Goal: Use online tool/utility: Utilize a website feature to perform a specific function

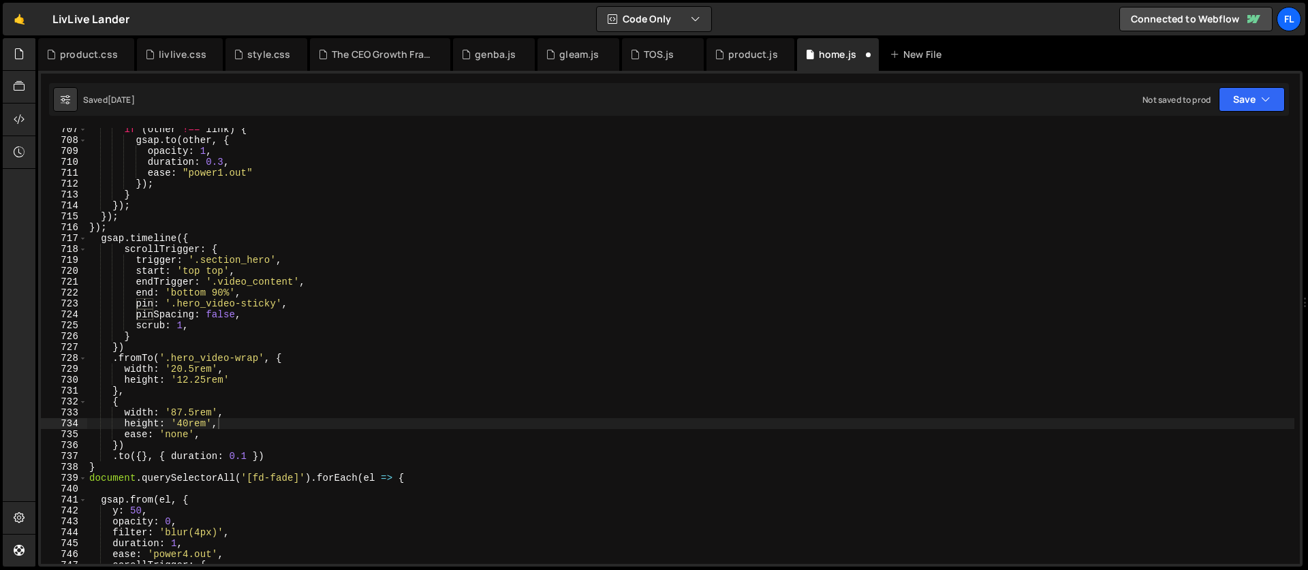
scroll to position [7698, 0]
click at [233, 328] on div "if ( other !== link ) { gsap . to ( other , { opacity : 1 , duration : 0.3 , ea…" at bounding box center [691, 353] width 1208 height 458
type textarea "scrub: 1,"
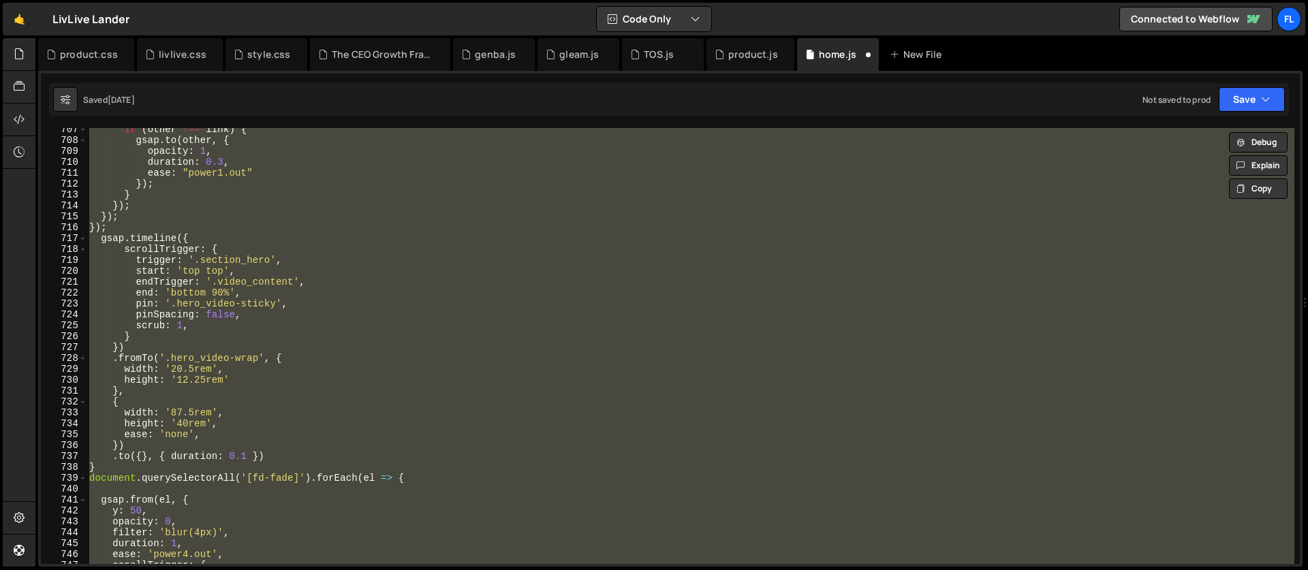
paste textarea
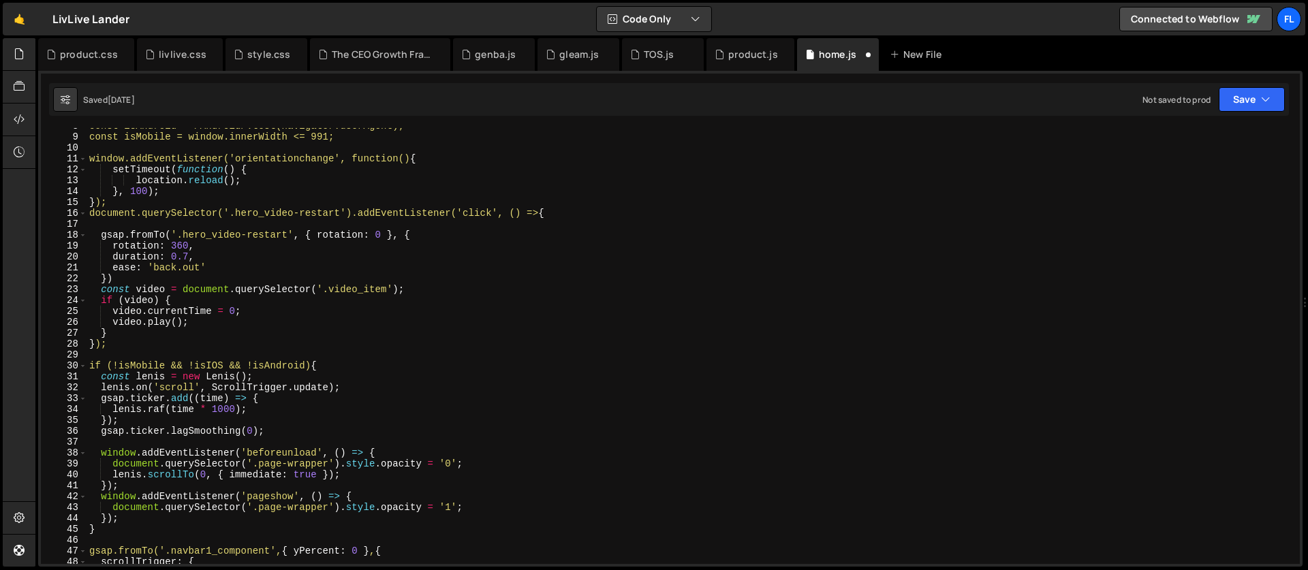
scroll to position [0, 0]
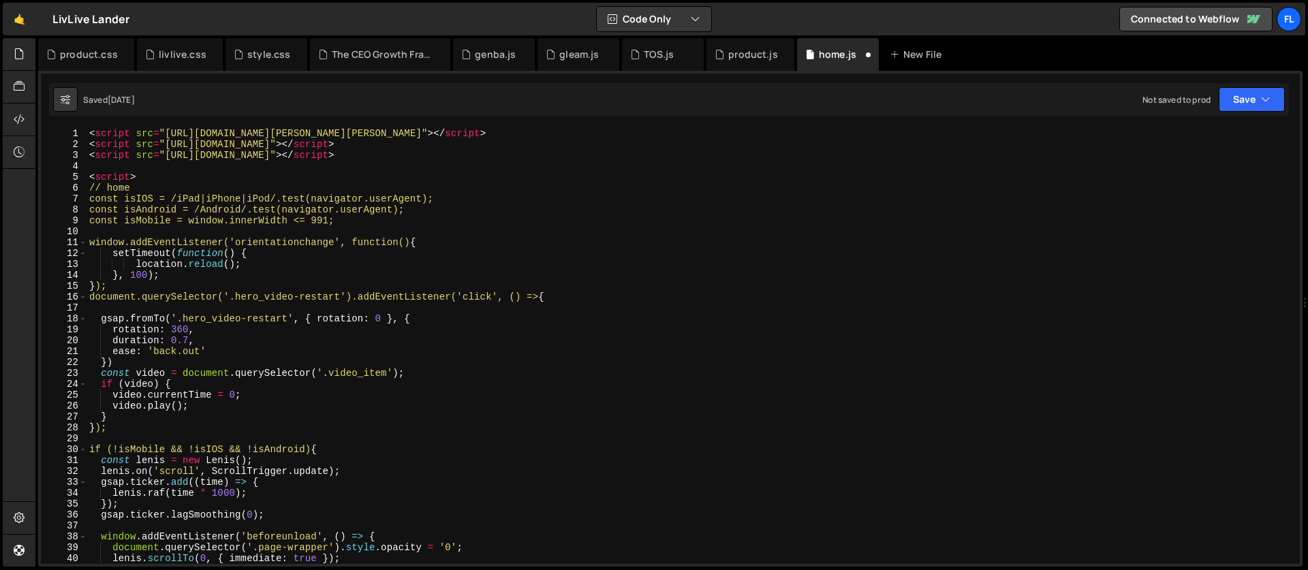
click at [226, 311] on div "< script src = "[URL][DOMAIN_NAME][PERSON_NAME][PERSON_NAME]" > </ script > < s…" at bounding box center [691, 357] width 1208 height 458
click at [226, 309] on div "< script src = "[URL][DOMAIN_NAME][PERSON_NAME][PERSON_NAME]" > </ script > < s…" at bounding box center [691, 357] width 1208 height 458
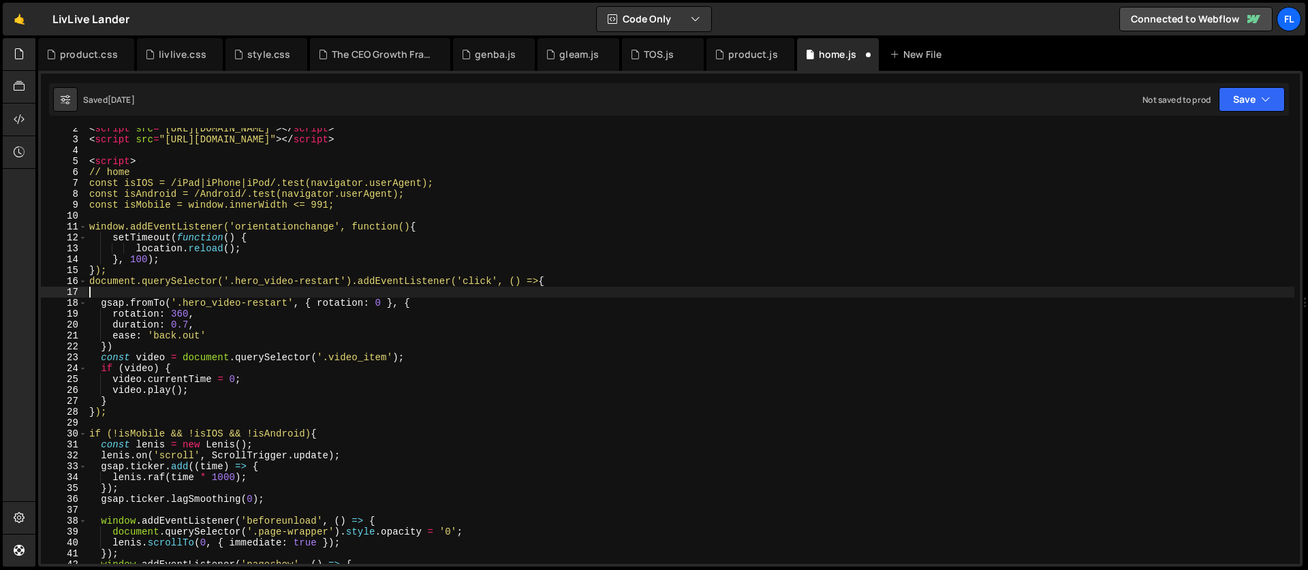
scroll to position [119, 0]
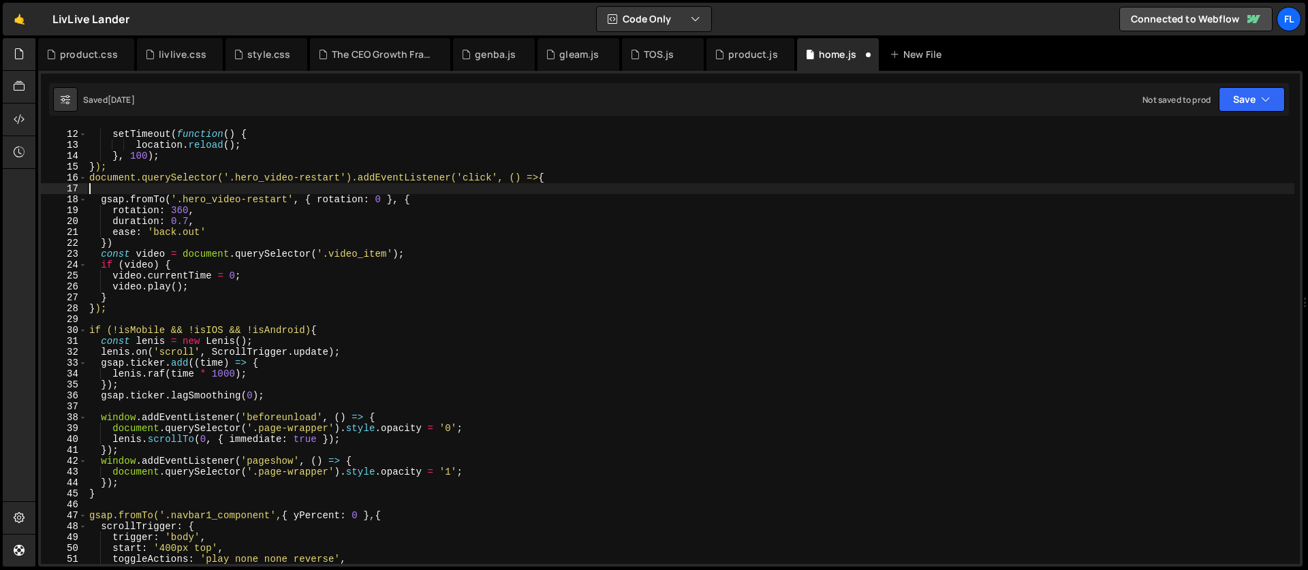
click at [334, 328] on div "window.addEventListener('orientationchange', function() { setTimeout ( function…" at bounding box center [691, 347] width 1208 height 458
type textarea "if (!isMobile && !isIOS && !isAndroid) {"
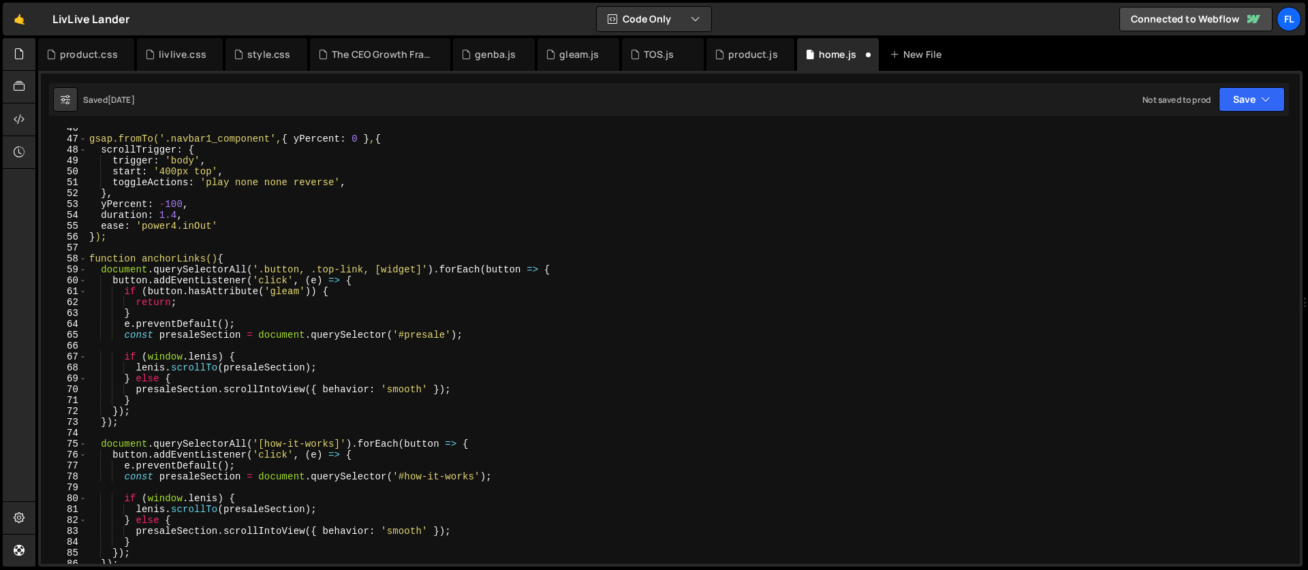
scroll to position [360, 0]
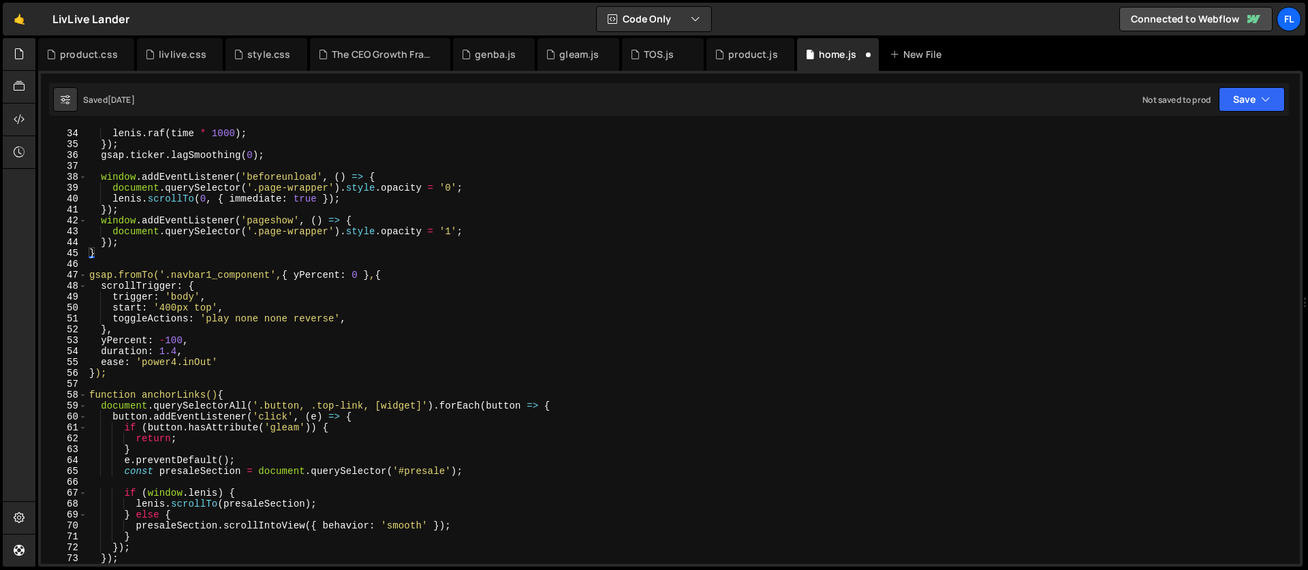
click at [97, 267] on div "gsap . ticker . add (( time ) => { [PERSON_NAME] . raf ( time * 1000 ) ; }) ; g…" at bounding box center [691, 346] width 1208 height 458
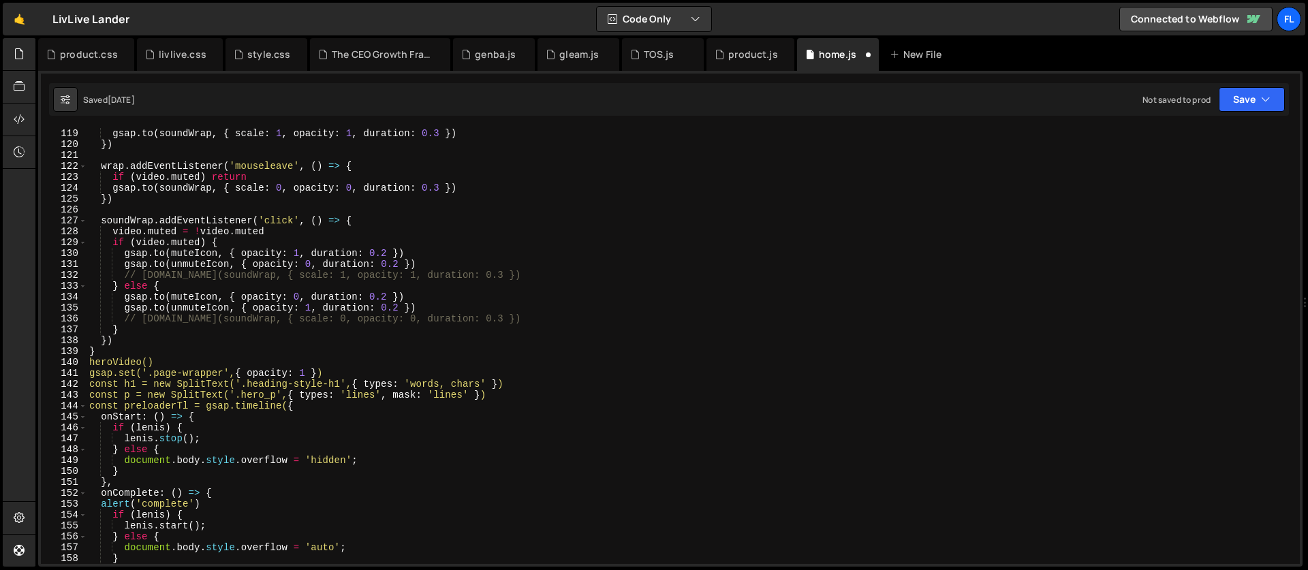
scroll to position [1286, 0]
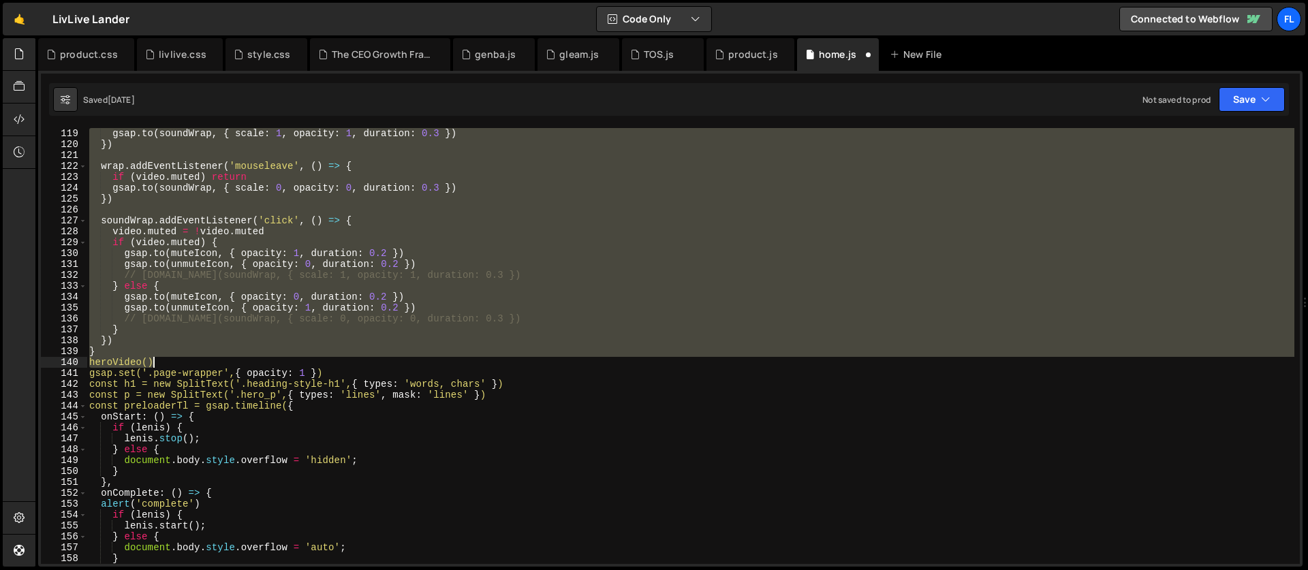
click at [163, 359] on div "gsap . to ( soundWrap , { scale : 1 , opacity : 1 , duration : 0.3 }) }) wrap .…" at bounding box center [691, 357] width 1208 height 458
type textarea "} heroVideo()"
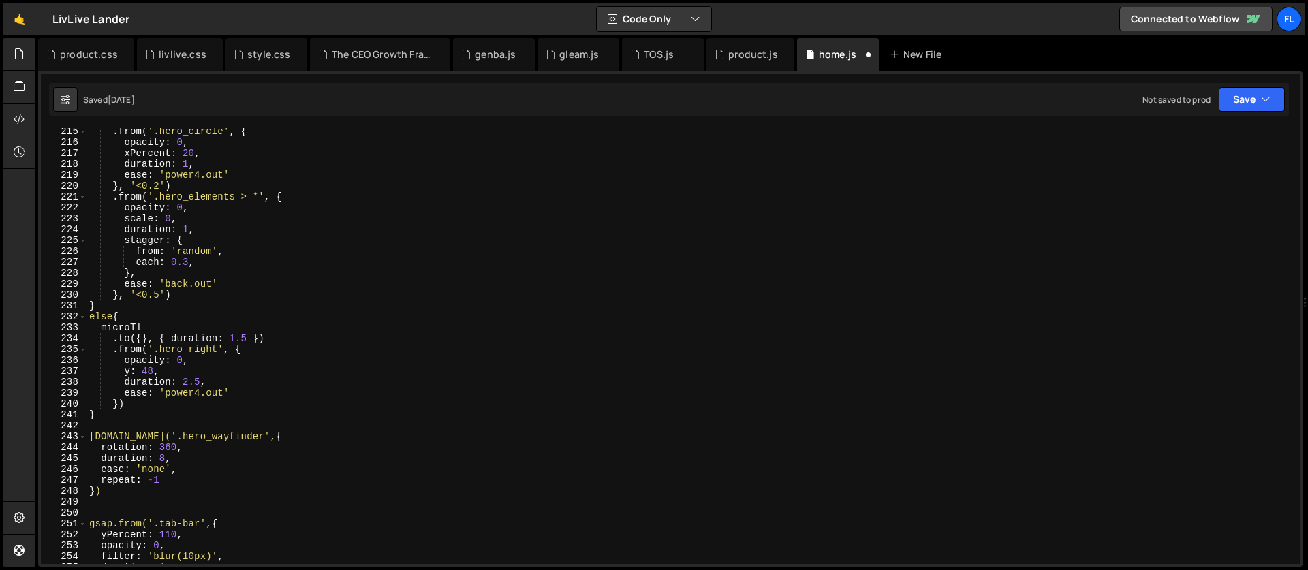
scroll to position [2334, 0]
click at [121, 426] on div ". from ( '.hero_circle' , { opacity : 0 , xPercent : 20 , duration : 1 , ease :…" at bounding box center [691, 355] width 1208 height 458
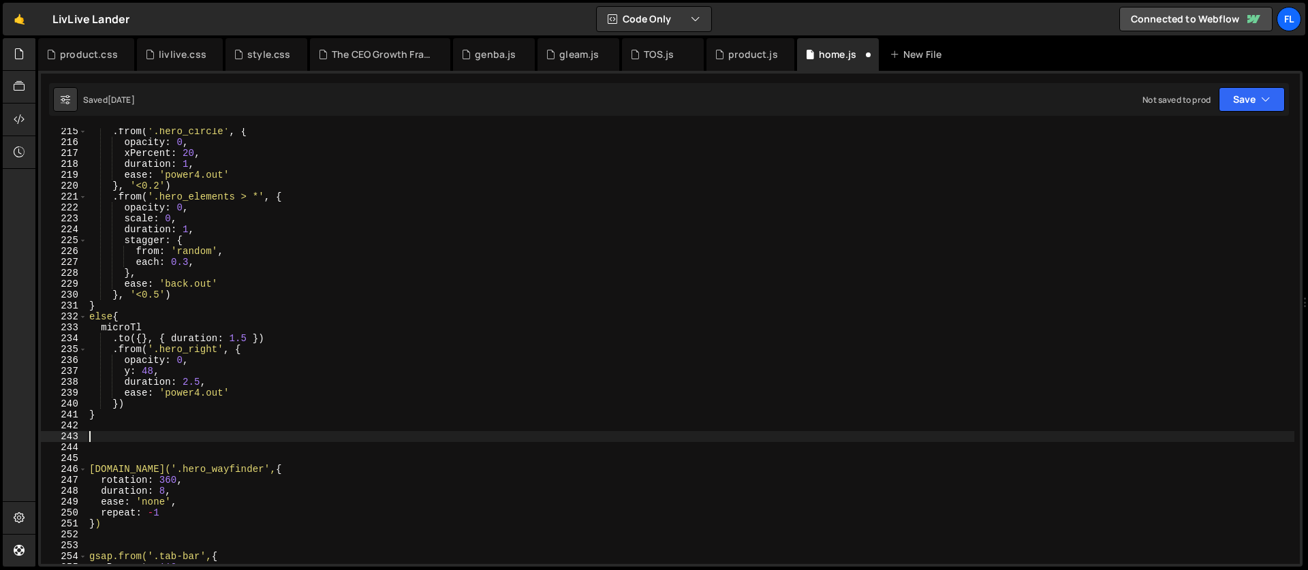
paste textarea "heroVideo()"
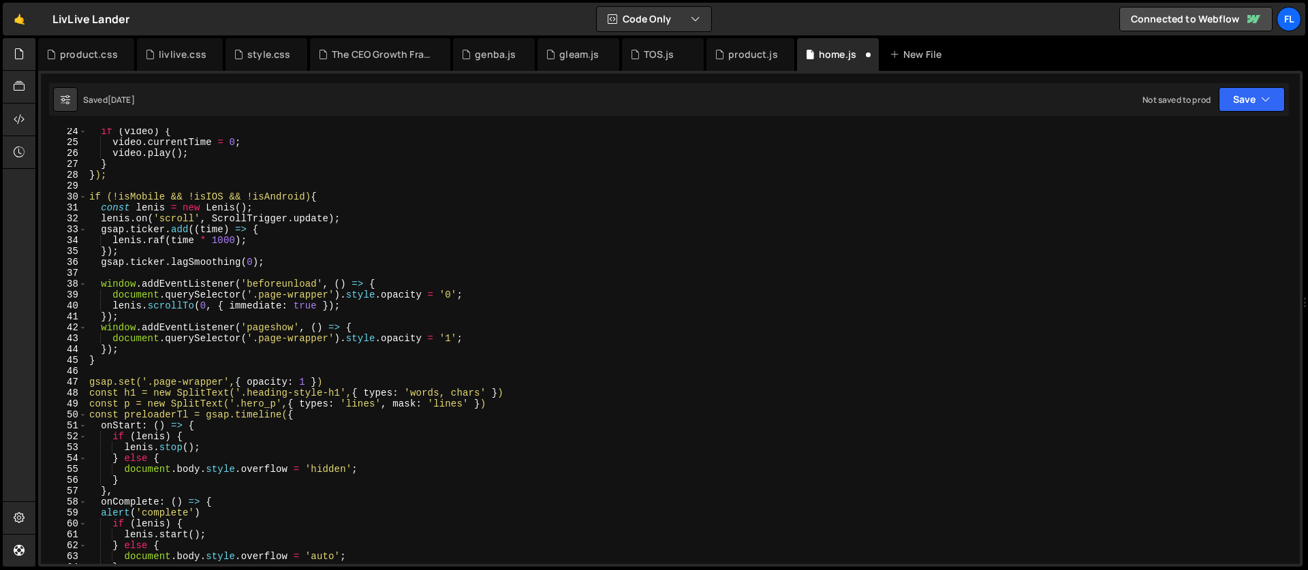
scroll to position [161, 0]
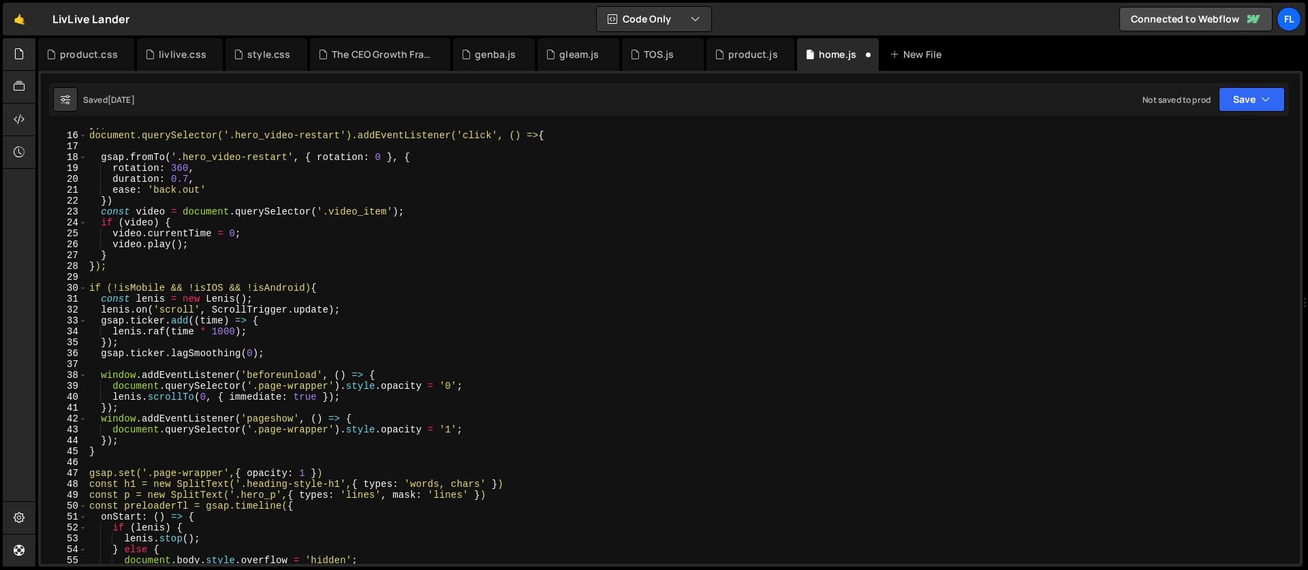
click at [123, 265] on div "} ); document.querySelector('.hero_video-restart').addEventListener('click', ()…" at bounding box center [691, 348] width 1208 height 458
click at [121, 257] on div "} ); document.querySelector('.hero_video-restart').addEventListener('click', ()…" at bounding box center [691, 348] width 1208 height 458
click at [121, 262] on div "} ); document.querySelector('.hero_video-restart').addEventListener('click', ()…" at bounding box center [691, 348] width 1208 height 458
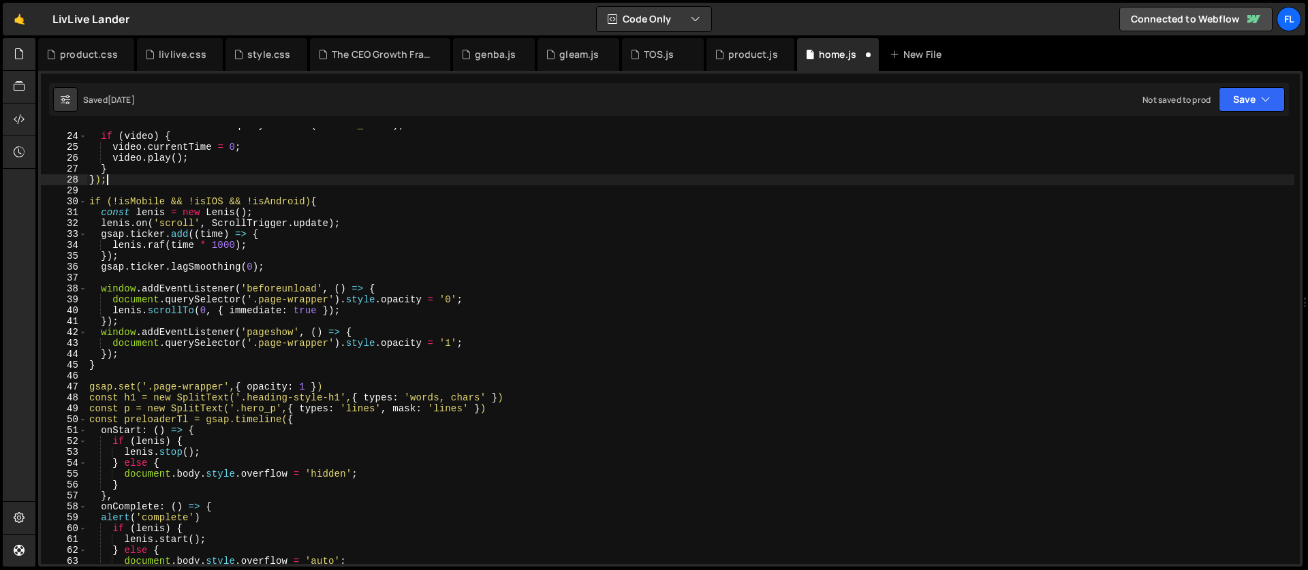
scroll to position [287, 0]
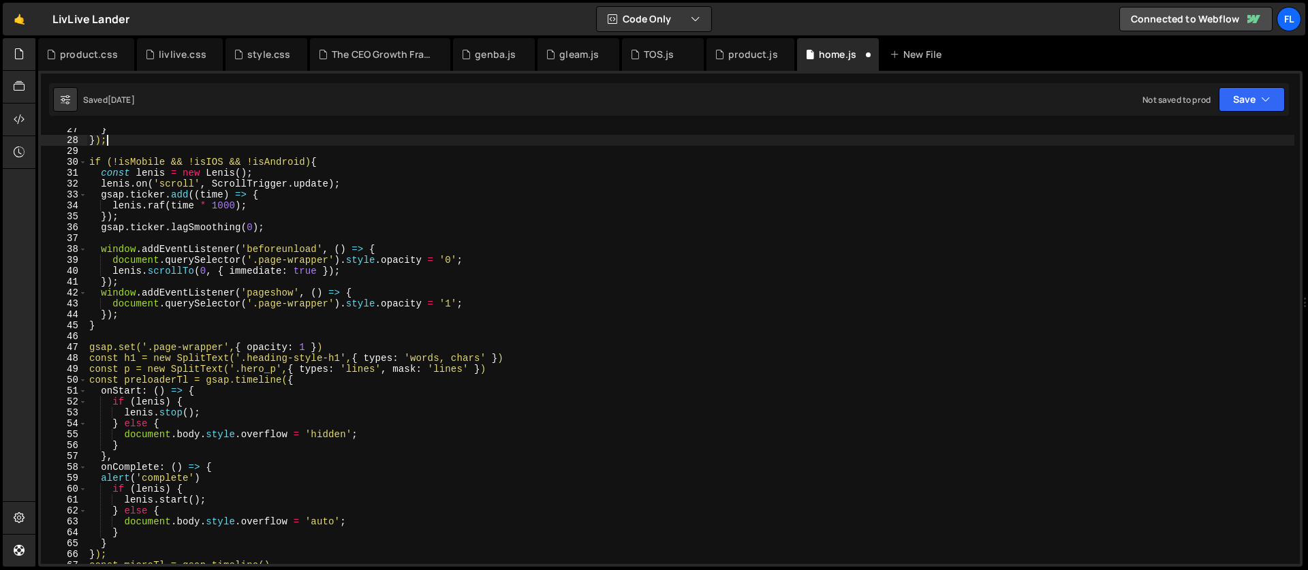
click at [336, 163] on div "} } ); if (!isMobile && !isIOS && !isAndroid) { const [PERSON_NAME] = new [PERS…" at bounding box center [691, 353] width 1208 height 458
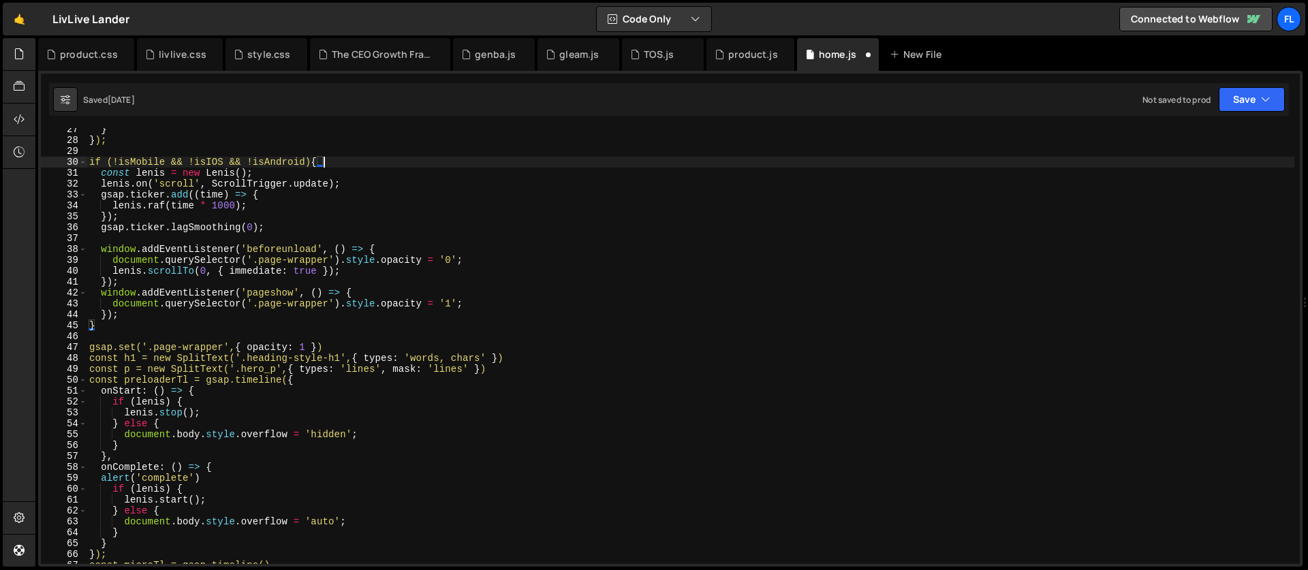
click at [92, 162] on div "} } ); if (!isMobile && !isIOS && !isAndroid) { const [PERSON_NAME] = new [PERS…" at bounding box center [691, 353] width 1208 height 458
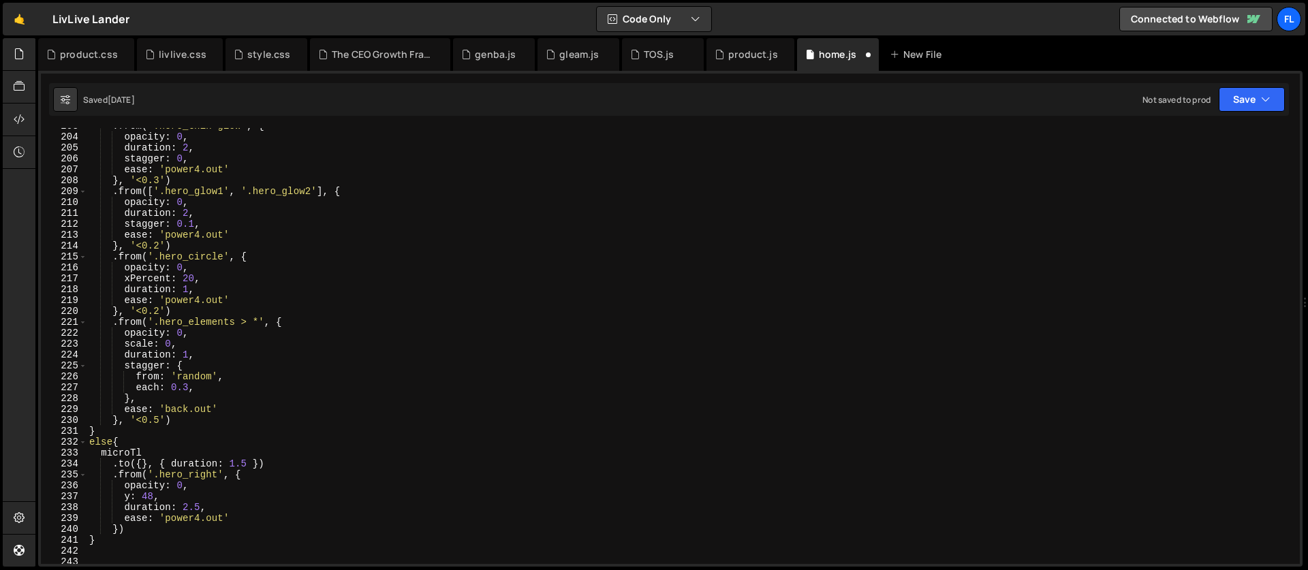
scroll to position [2263, 0]
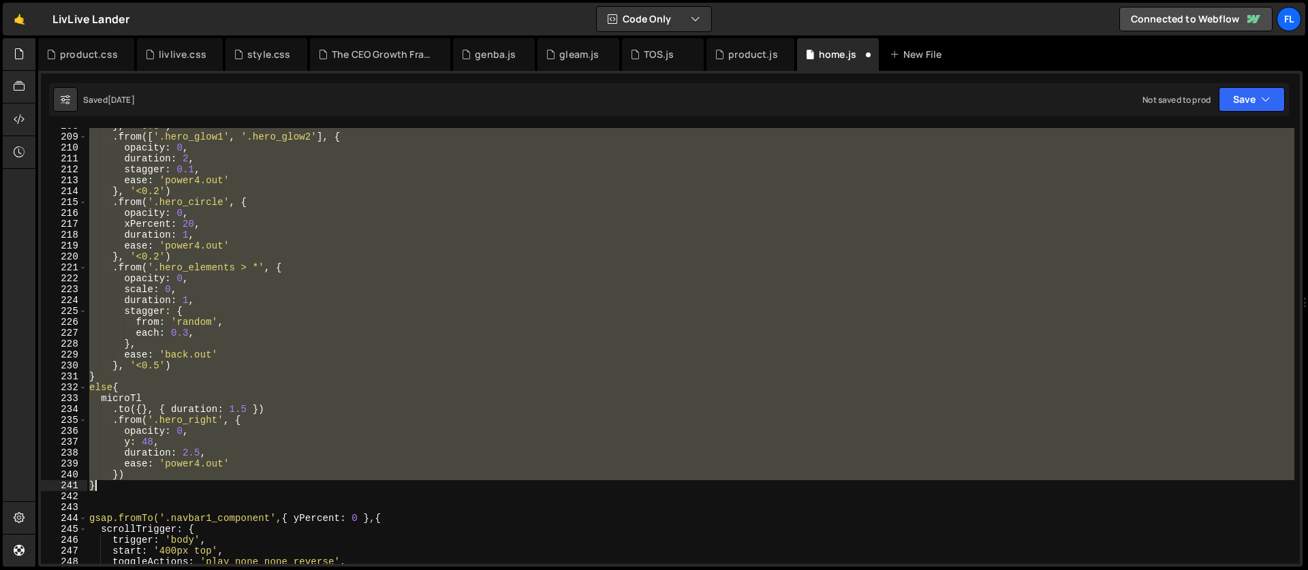
click at [116, 483] on div "} , '<0.3' ) . from ([ '.hero_glow1' , '.hero_glow2' ] , { opacity : 0 , durati…" at bounding box center [691, 350] width 1208 height 458
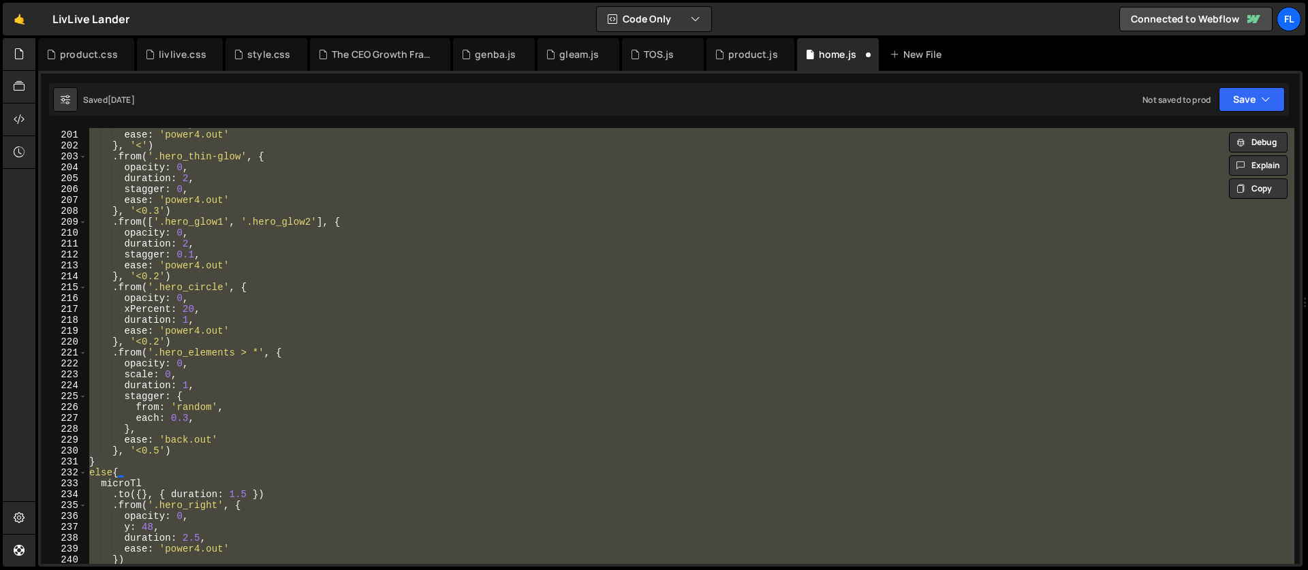
scroll to position [2041, 0]
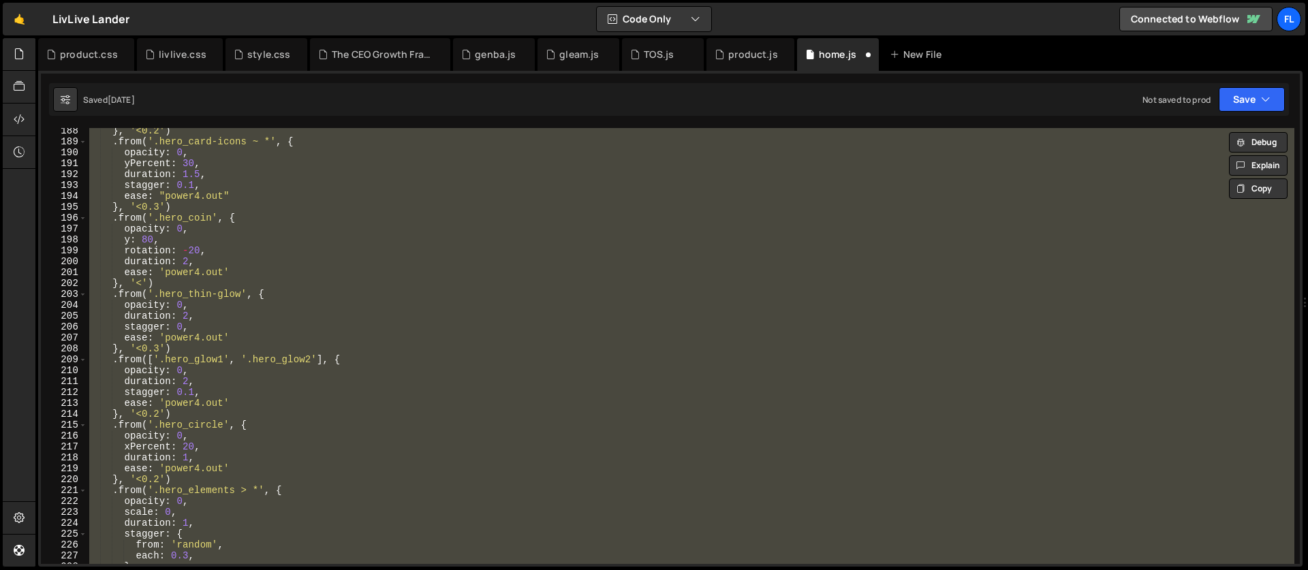
paste textarea "}, 0)"
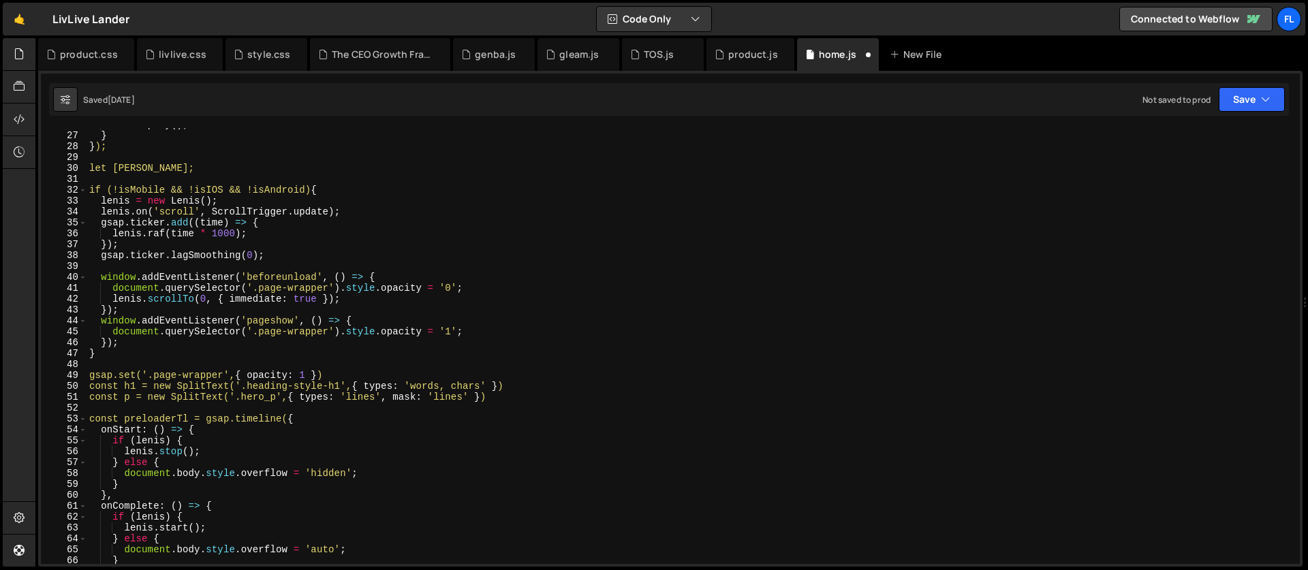
scroll to position [351, 0]
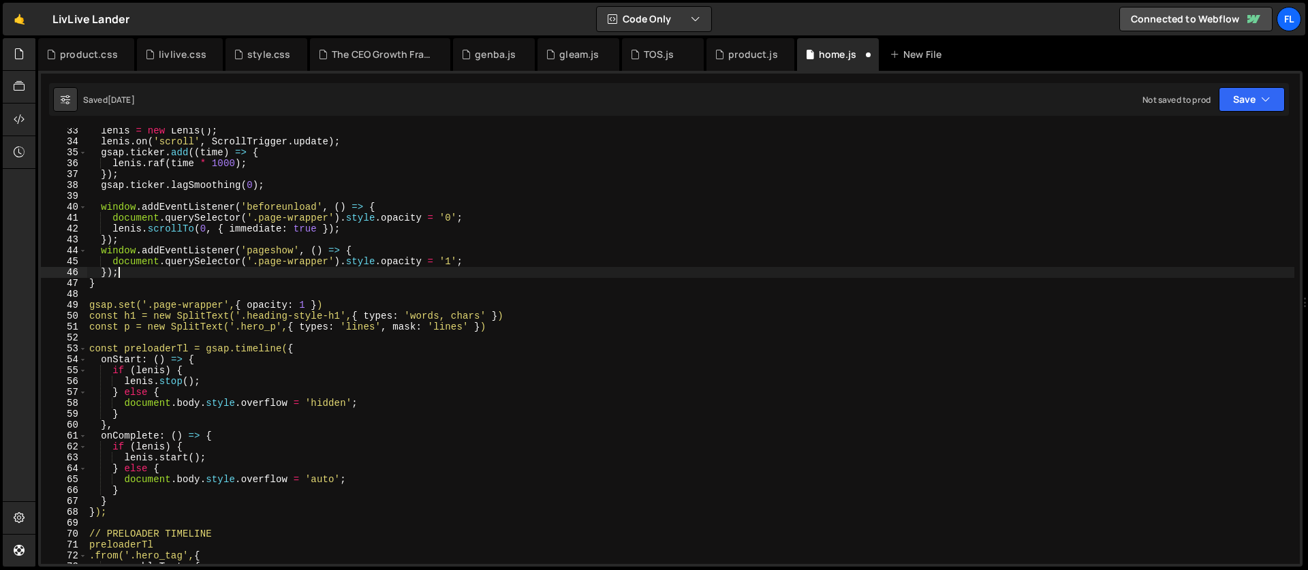
click at [205, 275] on div "[PERSON_NAME] = new [PERSON_NAME] ( ) ; [PERSON_NAME] . on ( 'scroll' , ScrollT…" at bounding box center [691, 354] width 1208 height 458
type textarea "});"
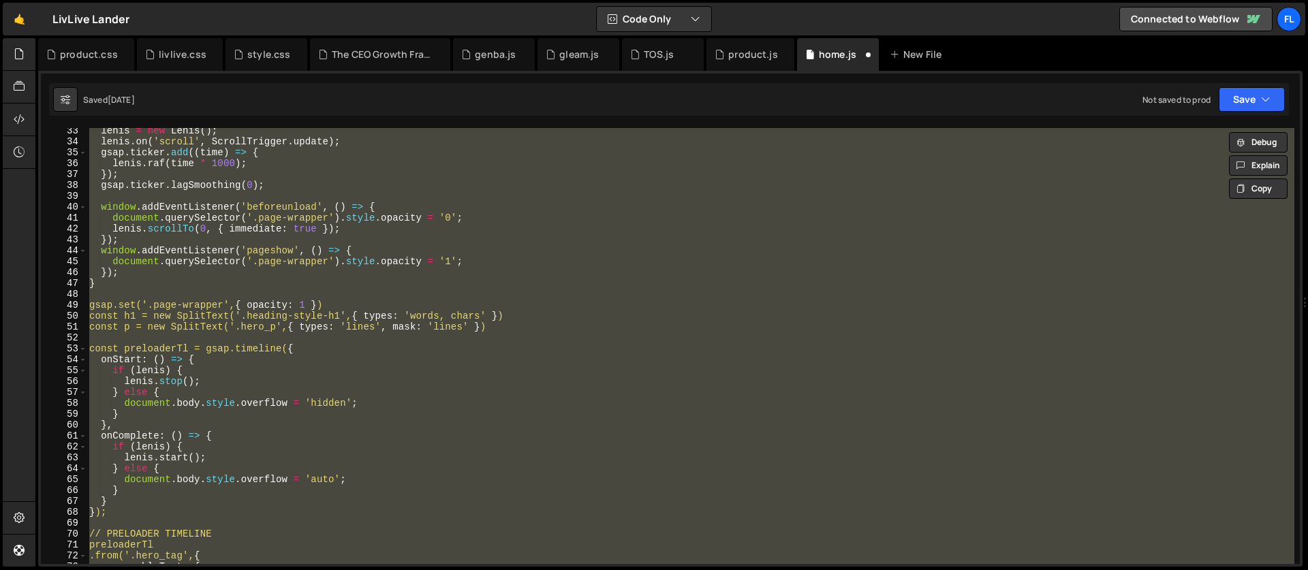
click at [210, 339] on div "[PERSON_NAME] = new [PERSON_NAME] ( ) ; [PERSON_NAME] . on ( 'scroll' , ScrollT…" at bounding box center [691, 346] width 1208 height 436
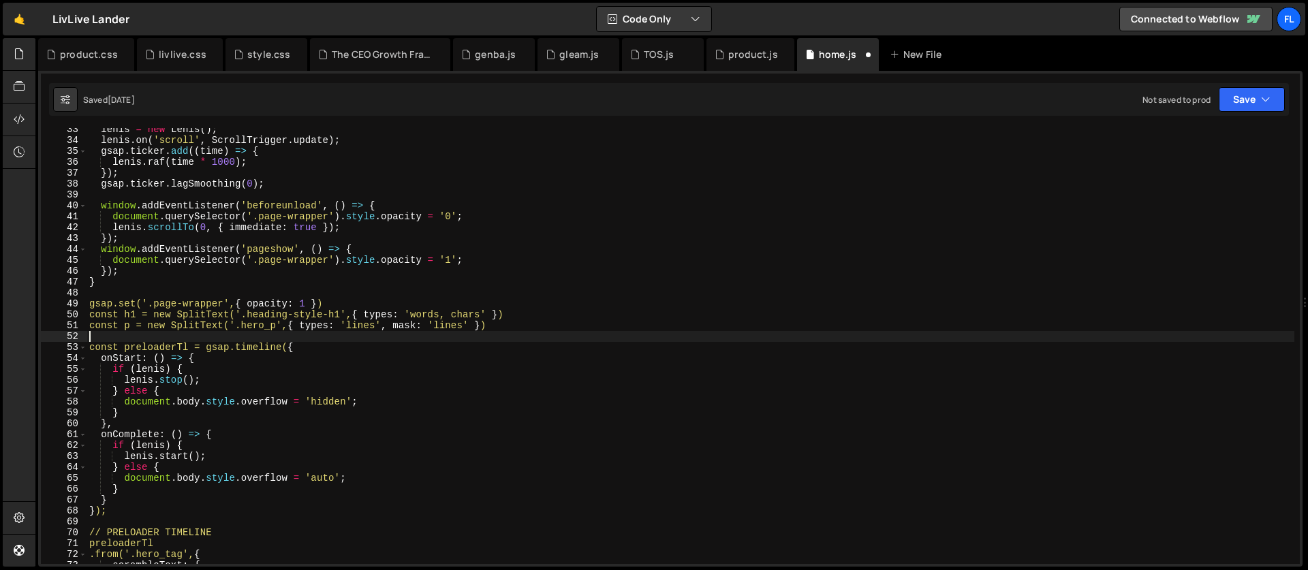
scroll to position [392, 0]
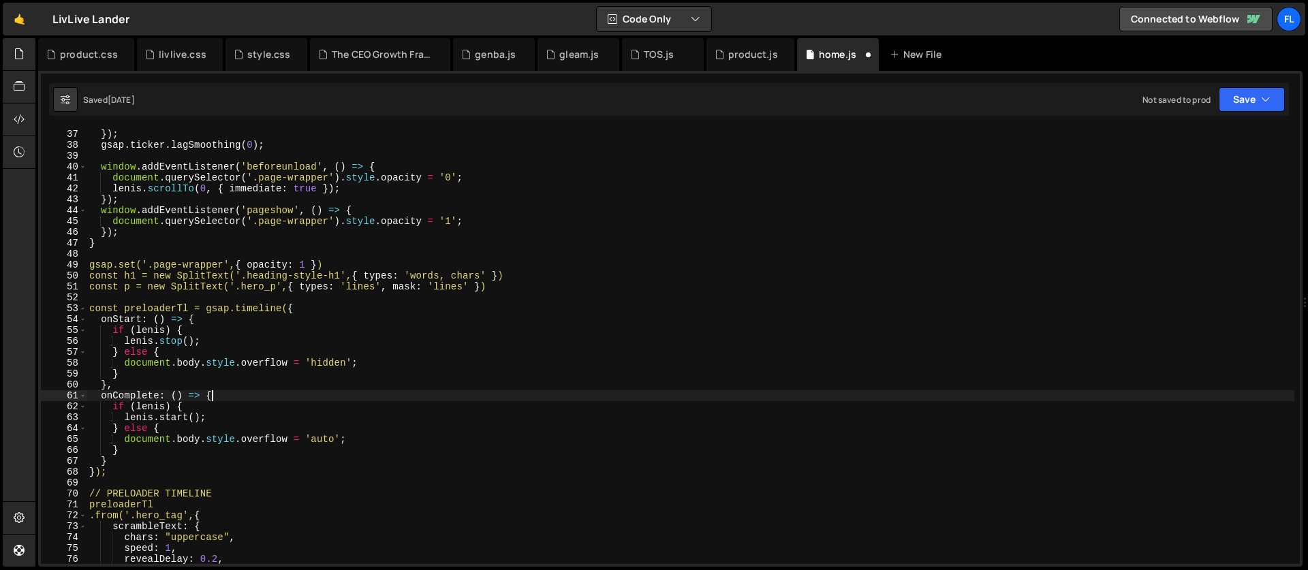
click at [225, 398] on div "[PERSON_NAME] . raf ( time * 1000 ) ; }) ; gsap . ticker . lagSmoothing ( 0 ) ;…" at bounding box center [691, 347] width 1208 height 458
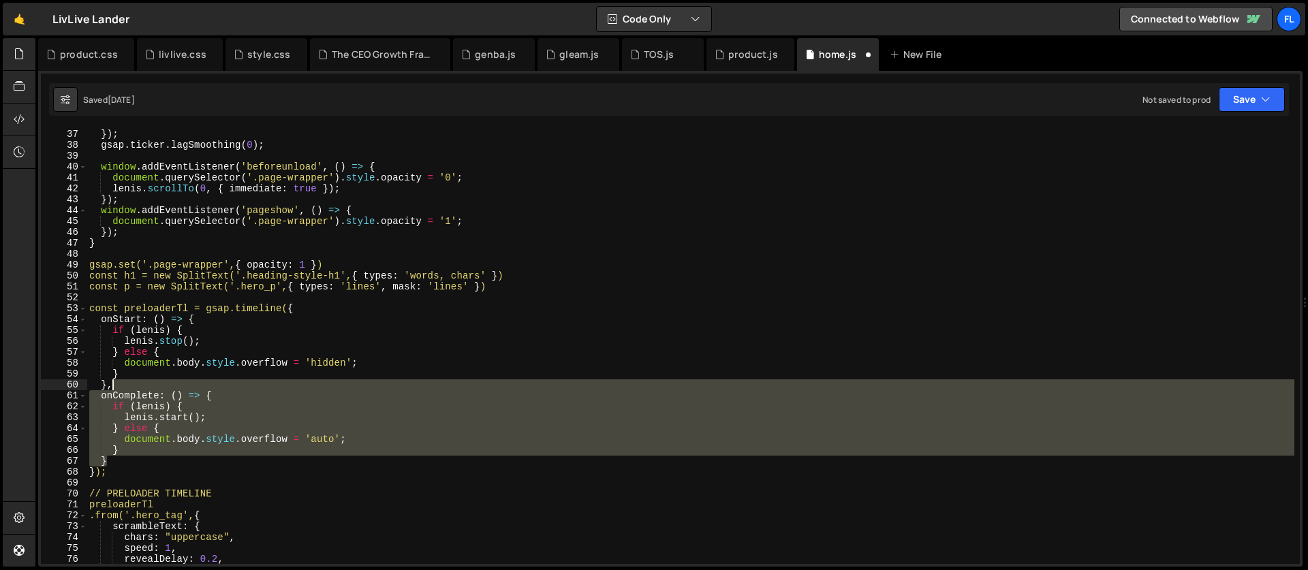
drag, startPoint x: 116, startPoint y: 460, endPoint x: 120, endPoint y: 387, distance: 73.7
click at [120, 387] on div "[PERSON_NAME] . raf ( time * 1000 ) ; }) ; gsap . ticker . lagSmoothing ( 0 ) ;…" at bounding box center [691, 347] width 1208 height 458
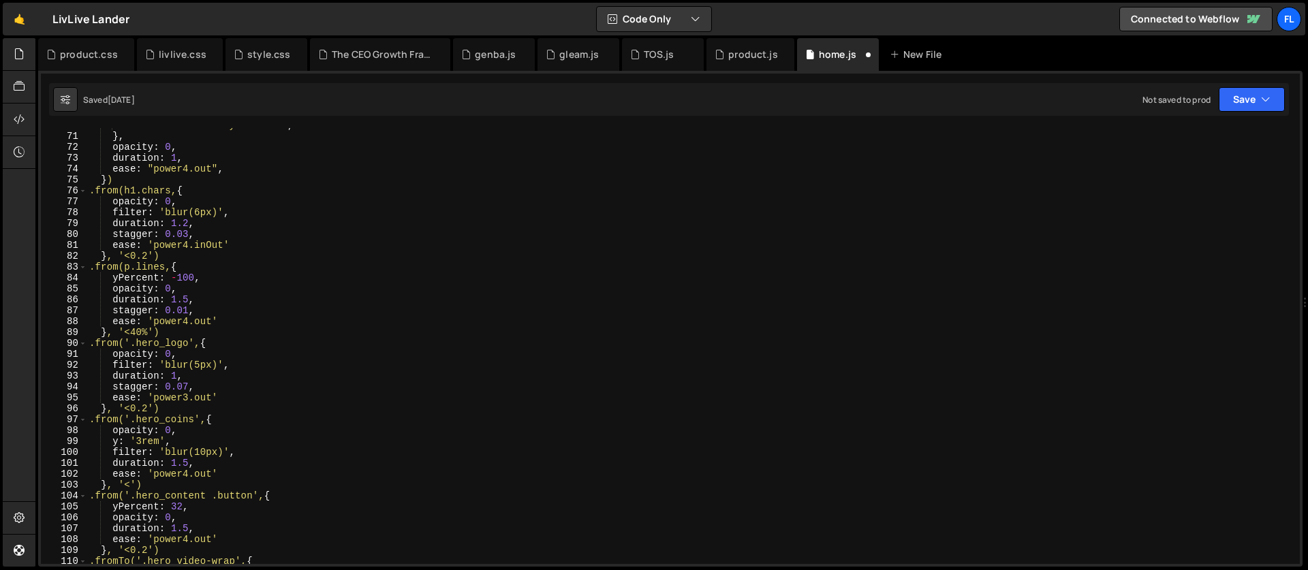
scroll to position [760, 0]
click at [229, 345] on div "newClass : 'text-style-muted' , } , opacity : 0 , duration : 1 , ease : "power4…" at bounding box center [691, 349] width 1208 height 458
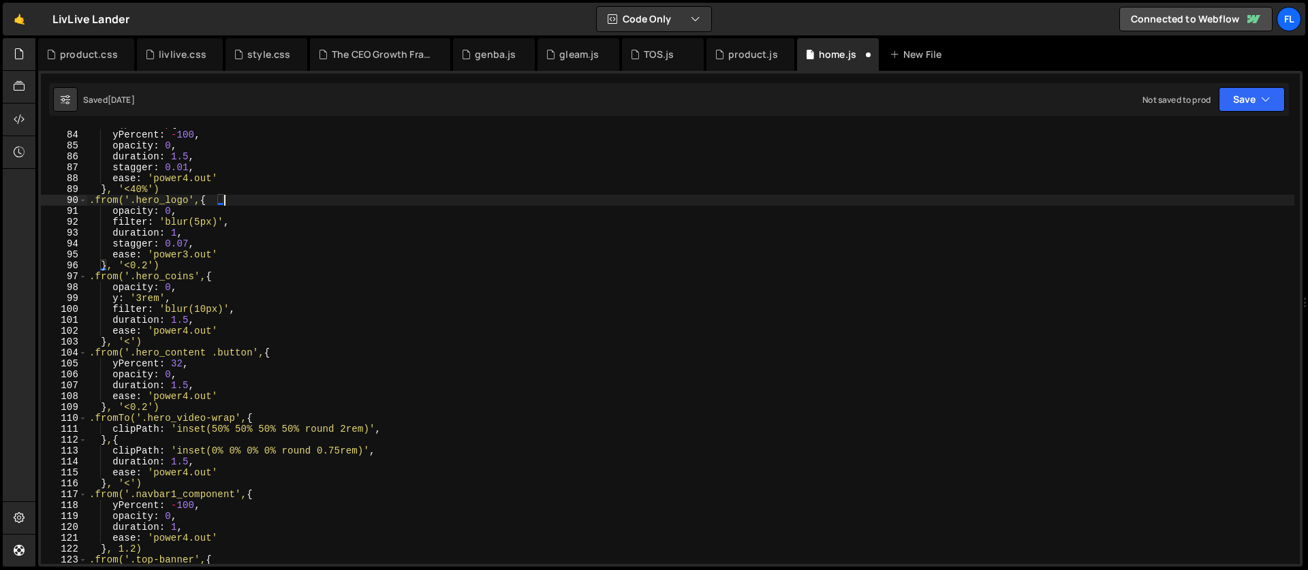
scroll to position [903, 0]
click at [257, 471] on div ".from(p.lines, { yPercent : - 100 , opacity : 0 , duration : 1.5 , stagger : 0.…" at bounding box center [691, 348] width 1208 height 458
type textarea "ease: 'power4.out',"
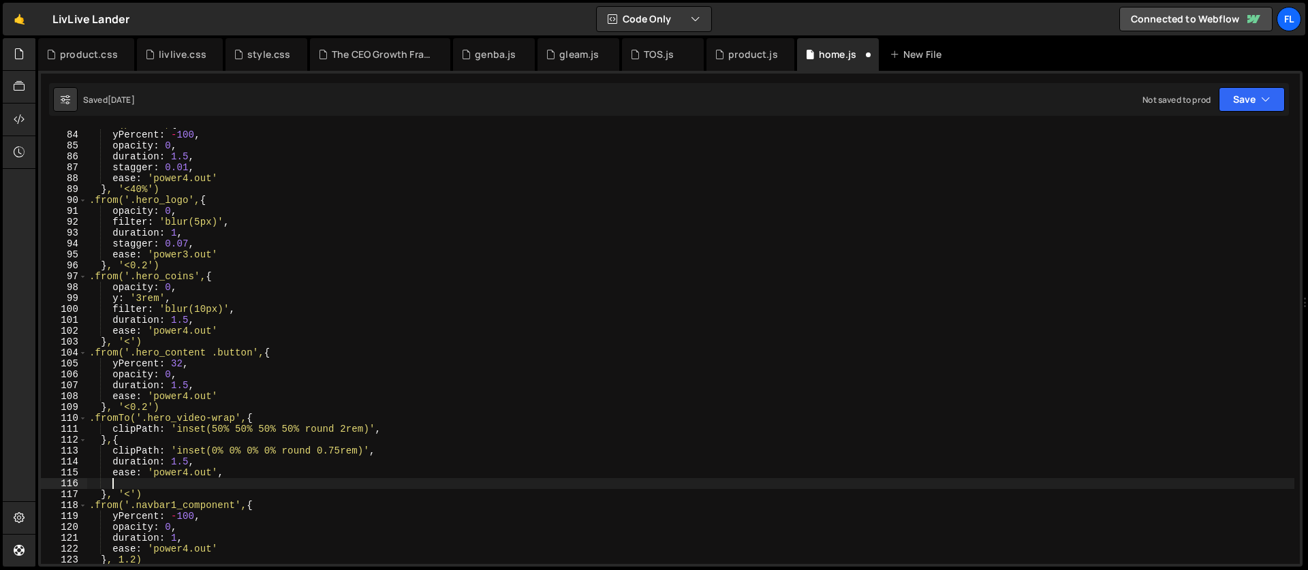
paste textarea "}"
type textarea "}"
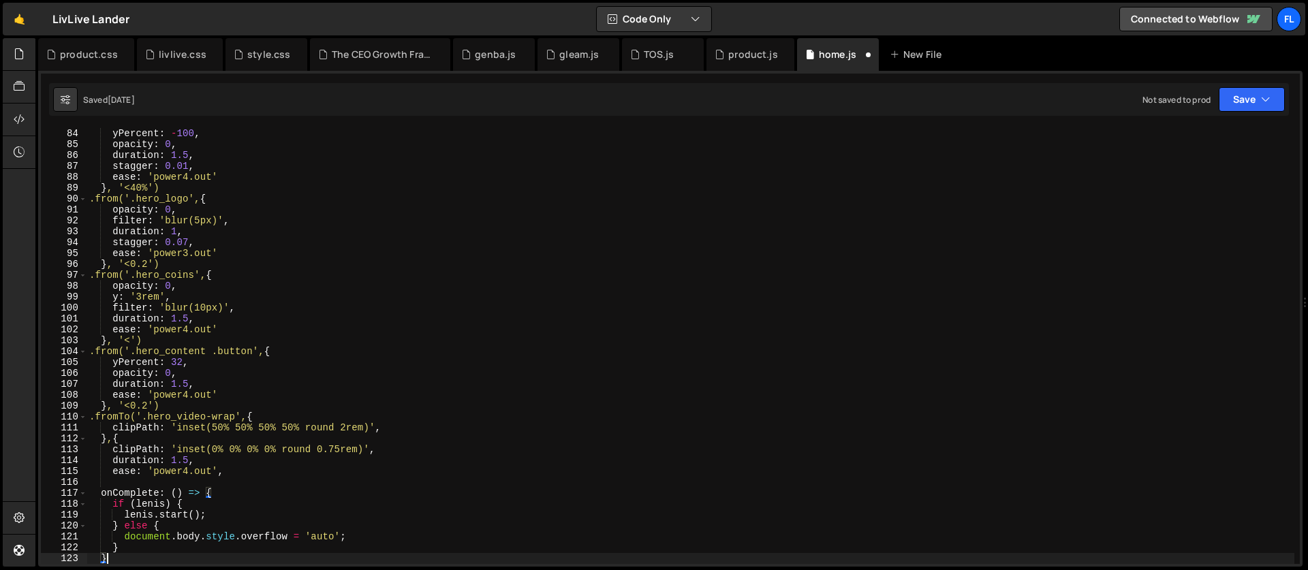
scroll to position [905, 0]
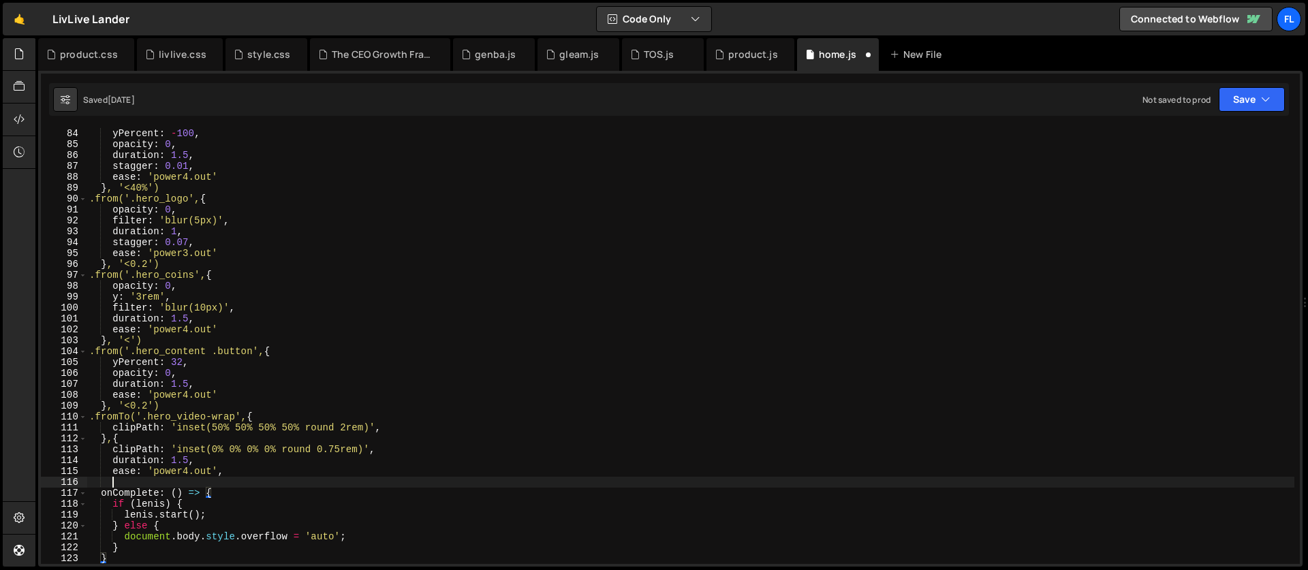
click at [187, 480] on div "yPercent : - 100 , opacity : 0 , duration : 1.5 , stagger : 0.01 , ease : 'powe…" at bounding box center [691, 357] width 1208 height 458
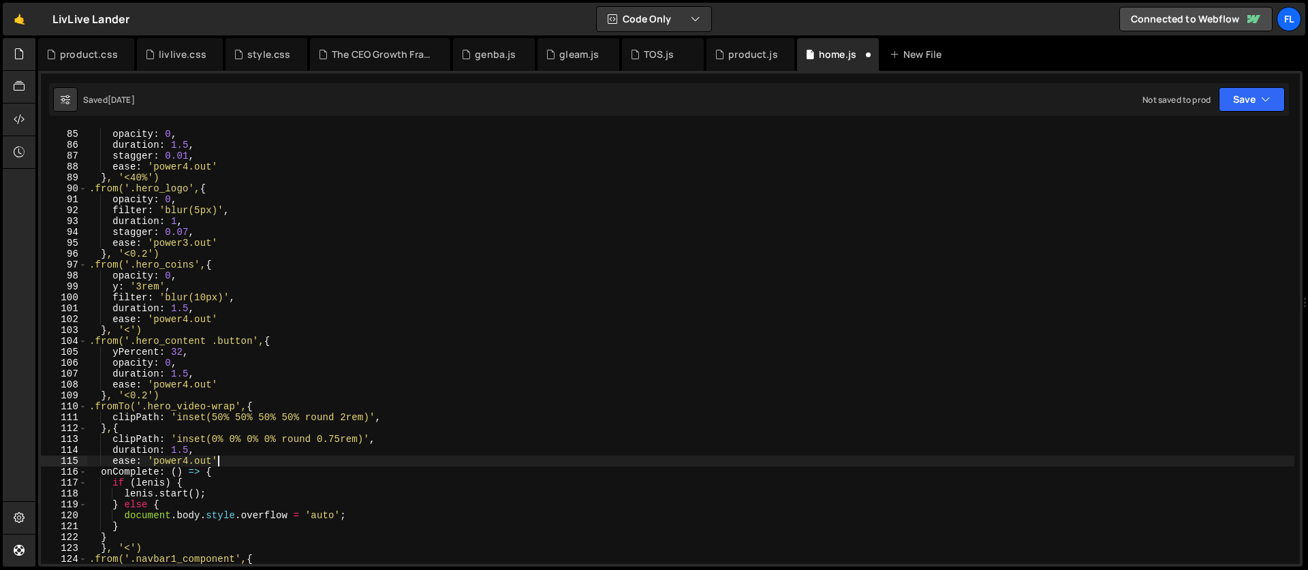
type textarea "ease: 'power4.out',"
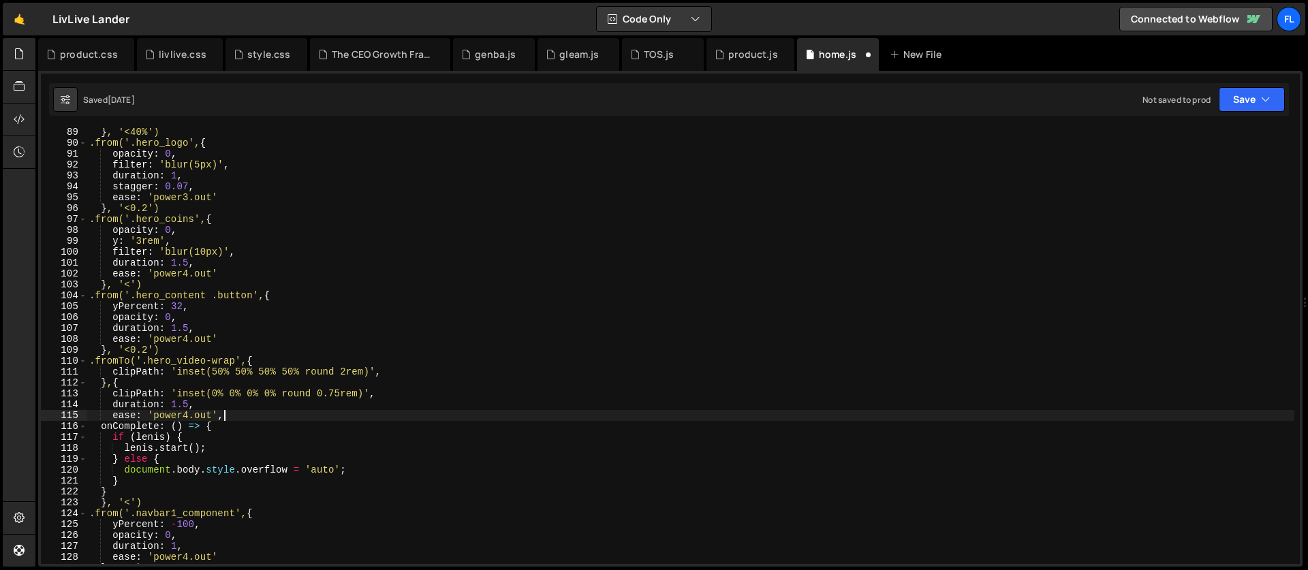
scroll to position [0, 0]
